Goal: Information Seeking & Learning: Compare options

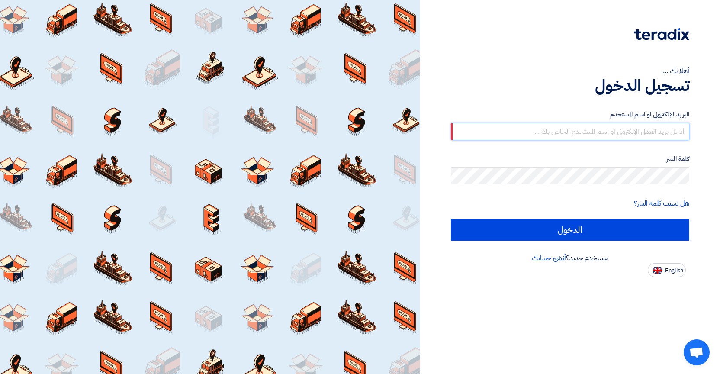
type input "[EMAIL_ADDRESS][DOMAIN_NAME]"
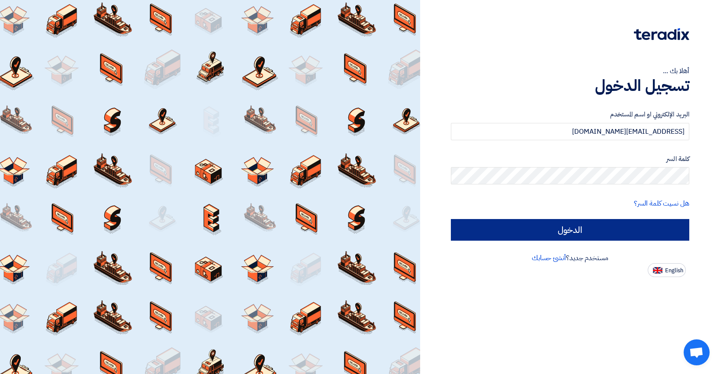
click at [572, 235] on input "الدخول" at bounding box center [570, 230] width 238 height 22
click at [573, 232] on input "الدخول" at bounding box center [570, 230] width 238 height 22
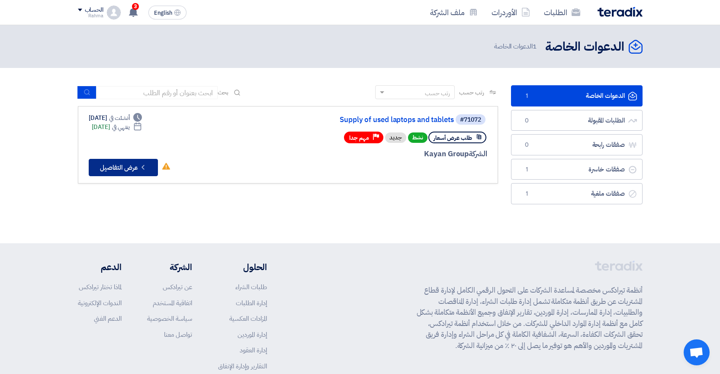
click at [126, 171] on button "Check details عرض التفاصيل" at bounding box center [123, 167] width 69 height 17
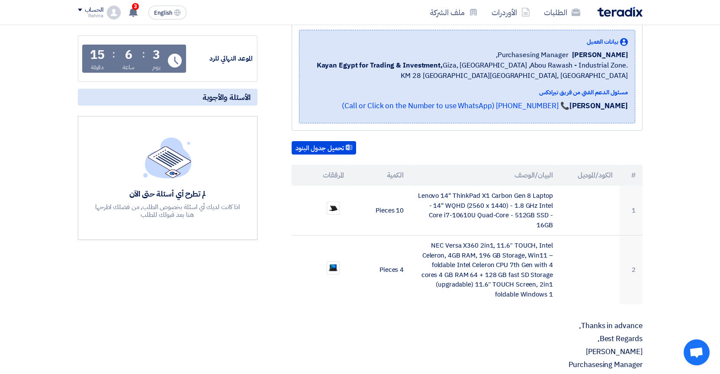
scroll to position [133, 0]
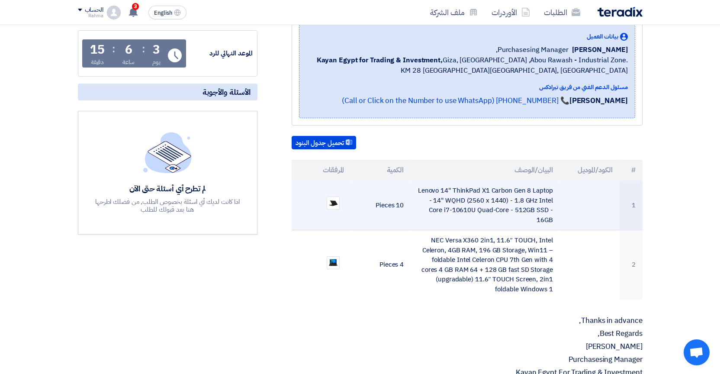
drag, startPoint x: 557, startPoint y: 220, endPoint x: 424, endPoint y: 193, distance: 136.3
click at [424, 193] on td "Lenovo 14" ThinkPad X1 Carbon Gen 8 Laptop - 14" WQHD (2560 x 1440) - 1.8 GHz I…" at bounding box center [485, 205] width 149 height 50
copy td "enovo 14" ThinkPad X1 Carbon Gen 8 Laptop - 14" WQHD (2560 x 1440) - 1.8 GHz In…"
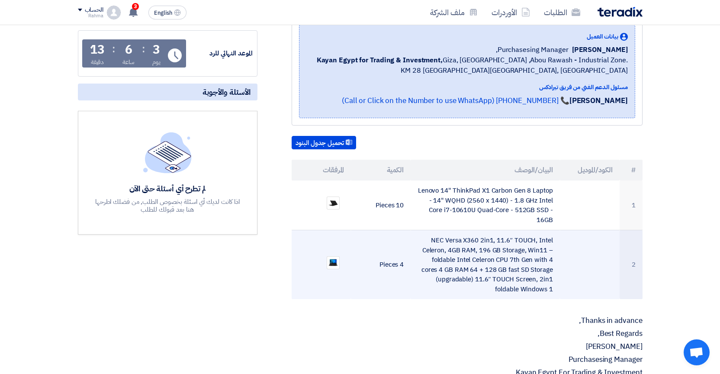
drag, startPoint x: 556, startPoint y: 287, endPoint x: 435, endPoint y: 234, distance: 131.4
click at [435, 234] on td "NEC Versa X360 2in1, 11.6″ TOUCH, Intel Celeron, 4GB RAM, 196 GB Storage, Win11…" at bounding box center [485, 264] width 149 height 69
click at [436, 235] on td "NEC Versa X360 2in1, 11.6″ TOUCH, Intel Celeron, 4GB RAM, 196 GB Storage, Win11…" at bounding box center [485, 264] width 149 height 69
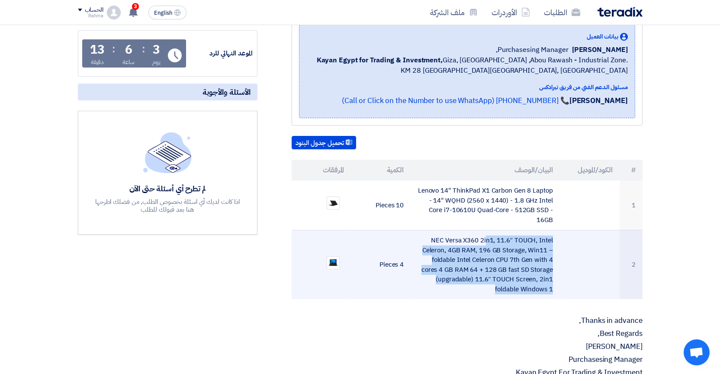
click at [436, 235] on td "NEC Versa X360 2in1, 11.6″ TOUCH, Intel Celeron, 4GB RAM, 196 GB Storage, Win11…" at bounding box center [485, 264] width 149 height 69
copy tr "NEC Versa X360 2in1, 11.6″ TOUCH, Intel Celeron, 4GB RAM, 196 GB Storage, Win11…"
click at [332, 258] on img at bounding box center [333, 262] width 12 height 9
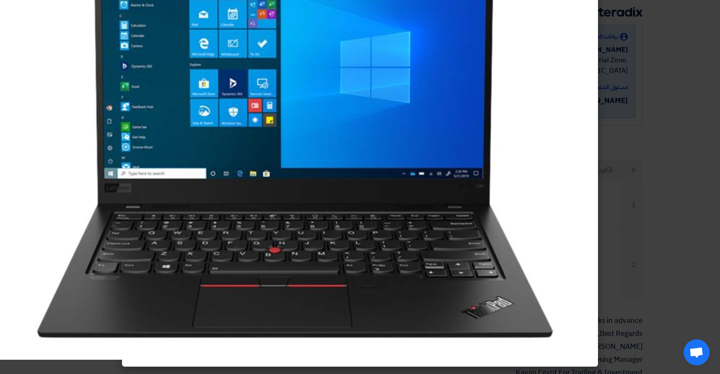
scroll to position [89, 0]
click at [701, 209] on modal-container at bounding box center [360, 187] width 720 height 374
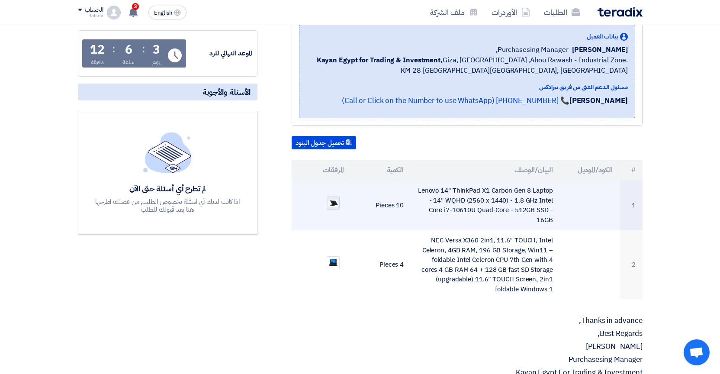
click at [334, 201] on img at bounding box center [333, 203] width 12 height 9
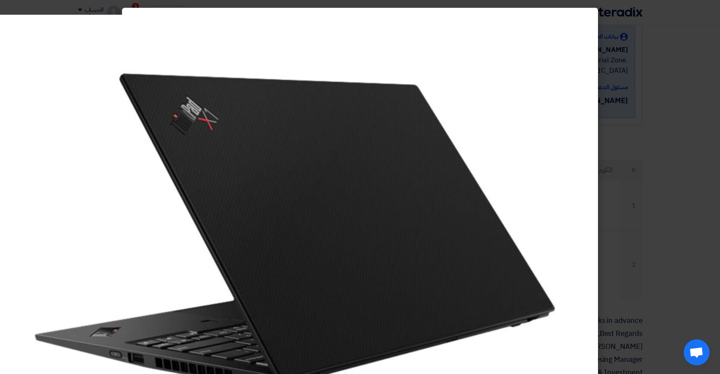
scroll to position [0, 0]
click at [705, 152] on modal-container at bounding box center [360, 187] width 720 height 374
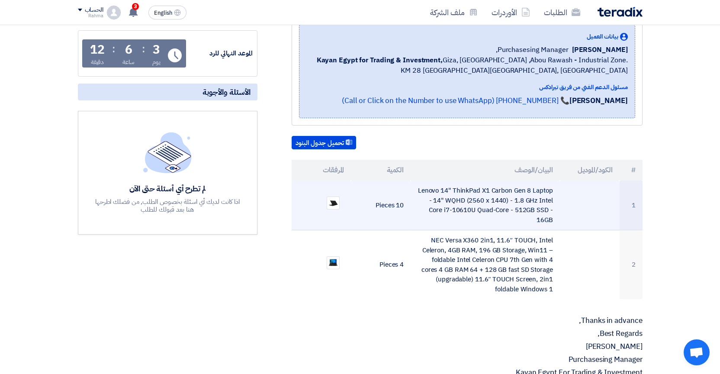
drag, startPoint x: 418, startPoint y: 184, endPoint x: 554, endPoint y: 224, distance: 141.6
click at [554, 224] on td "Lenovo 14" ThinkPad X1 Carbon Gen 8 Laptop - 14" WQHD (2560 x 1440) - 1.8 GHz I…" at bounding box center [485, 205] width 149 height 50
copy td "Lenovo 14" ThinkPad X1 Carbon Gen 8 Laptop - 14" WQHD (2560 x 1440) - 1.8 GHz I…"
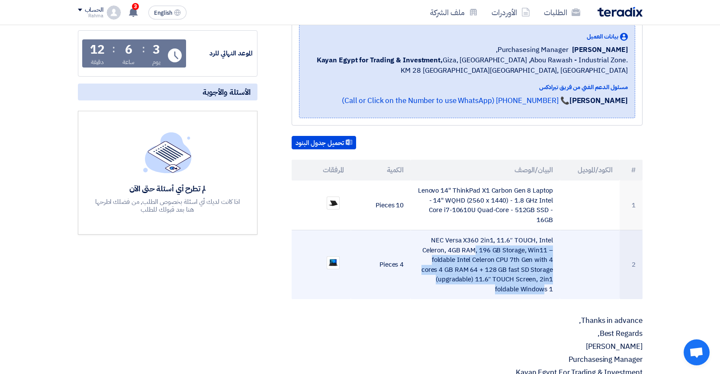
drag, startPoint x: 431, startPoint y: 235, endPoint x: 549, endPoint y: 276, distance: 125.2
click at [549, 276] on td "NEC Versa X360 2in1, 11.6″ TOUCH, Intel Celeron, 4GB RAM, 196 GB Storage, Win11…" at bounding box center [485, 264] width 149 height 69
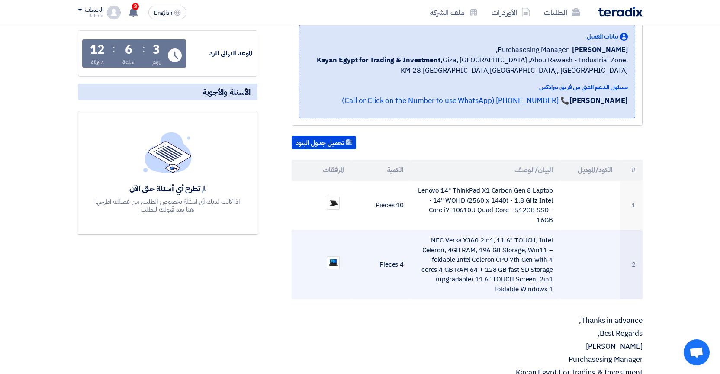
click at [530, 255] on td "NEC Versa X360 2in1, 11.6″ TOUCH, Intel Celeron, 4GB RAM, 196 GB Storage, Win11…" at bounding box center [485, 264] width 149 height 69
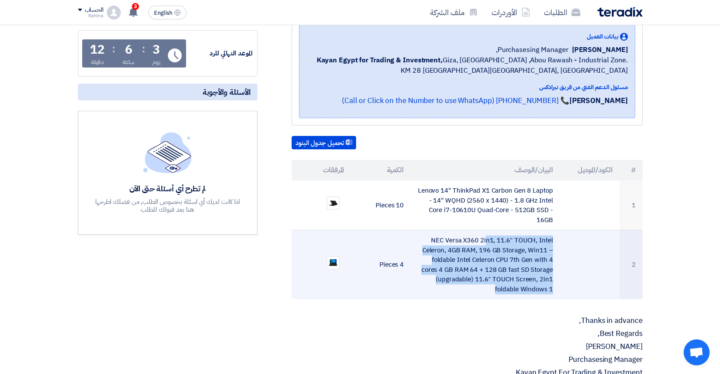
click at [530, 255] on td "NEC Versa X360 2in1, 11.6″ TOUCH, Intel Celeron, 4GB RAM, 196 GB Storage, Win11…" at bounding box center [485, 264] width 149 height 69
copy tr "NEC Versa X360 2in1, 11.6″ TOUCH, Intel Celeron, 4GB RAM, 196 GB Storage, Win11…"
click at [507, 254] on td "NEC Versa X360 2in1, 11.6″ TOUCH, Intel Celeron, 4GB RAM, 196 GB Storage, Win11…" at bounding box center [485, 264] width 149 height 69
drag, startPoint x: 553, startPoint y: 285, endPoint x: 434, endPoint y: 233, distance: 130.0
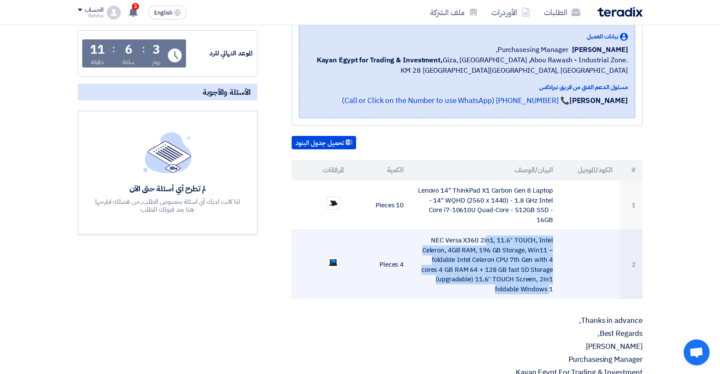
click at [434, 233] on td "NEC Versa X360 2in1, 11.6″ TOUCH, Intel Celeron, 4GB RAM, 196 GB Storage, Win11…" at bounding box center [485, 264] width 149 height 69
copy td "NEC Versa X360 2in1, 11.6″ TOUCH, Intel Celeron, 4GB RAM, 196 GB Storage, Win11…"
drag, startPoint x: 491, startPoint y: 287, endPoint x: 555, endPoint y: 287, distance: 64.1
click at [555, 287] on td "NEC Versa X360 2in1, 11.6″ TOUCH, Intel Celeron, 4GB RAM, 196 GB Storage, Win11…" at bounding box center [485, 264] width 149 height 69
copy td "foldable Windows 1"
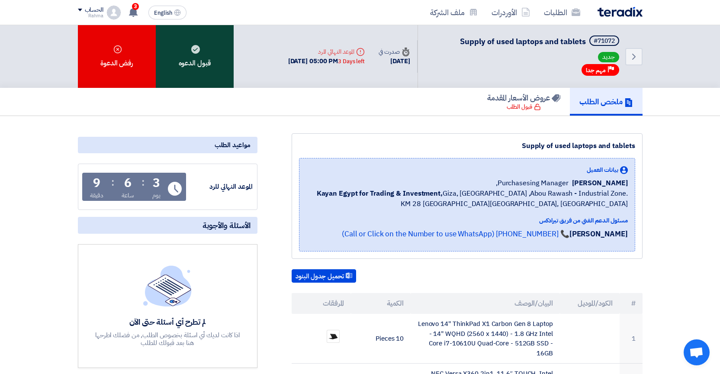
click at [198, 52] on use at bounding box center [195, 49] width 9 height 9
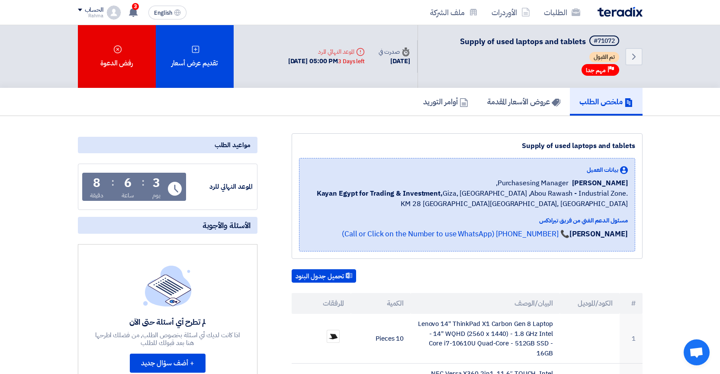
scroll to position [1, 0]
